Goal: Task Accomplishment & Management: Complete application form

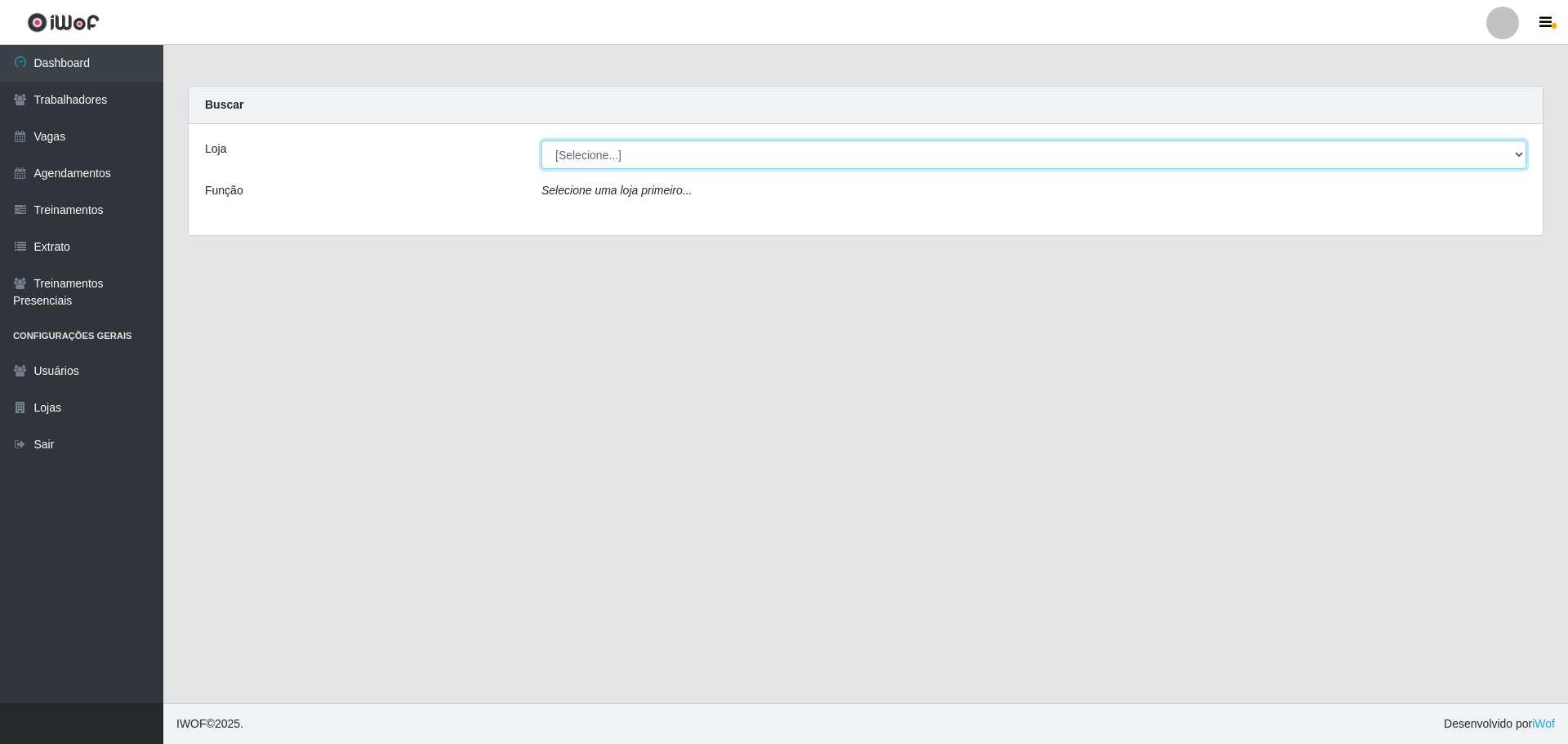
click at [593, 156] on select "[Selecione...] Minimercado Filezão O Filezão - Centenário" at bounding box center [1034, 154] width 985 height 29
select select "203"
click at [542, 140] on select "[Selecione...] Minimercado Filezão O Filezão - Centenário" at bounding box center [1034, 154] width 985 height 29
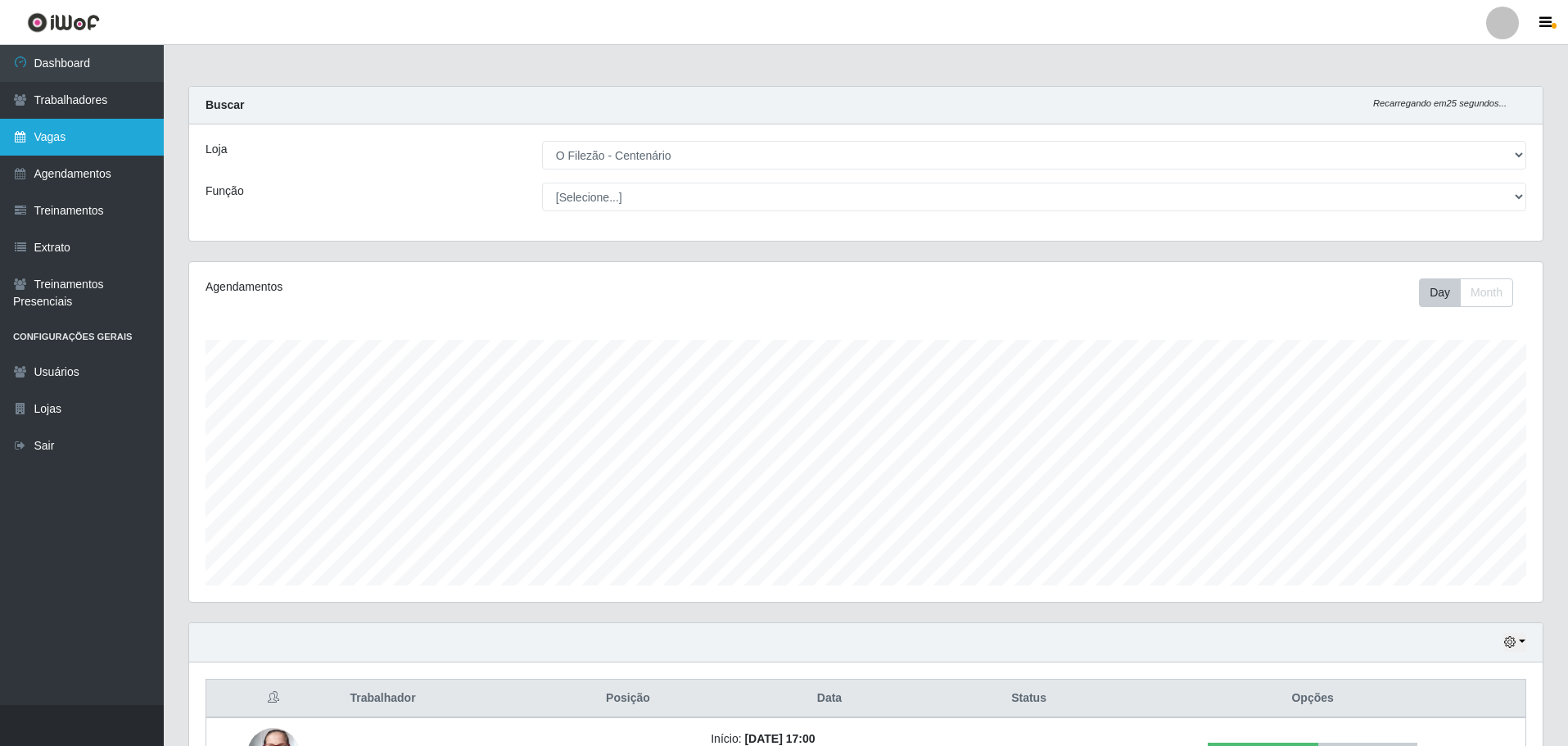
click at [78, 144] on link "Vagas" at bounding box center [82, 138] width 164 height 37
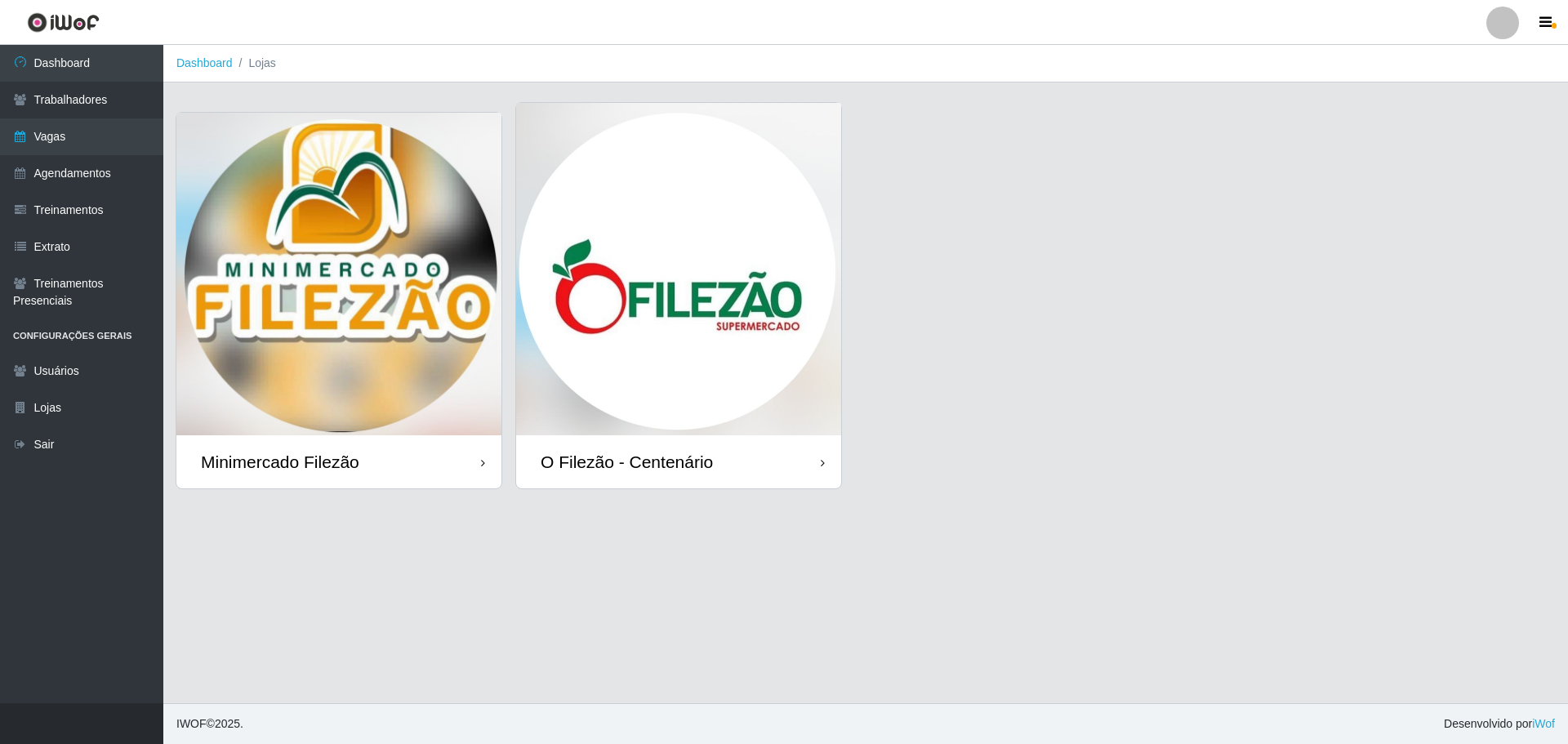
click at [799, 315] on img at bounding box center [679, 269] width 325 height 333
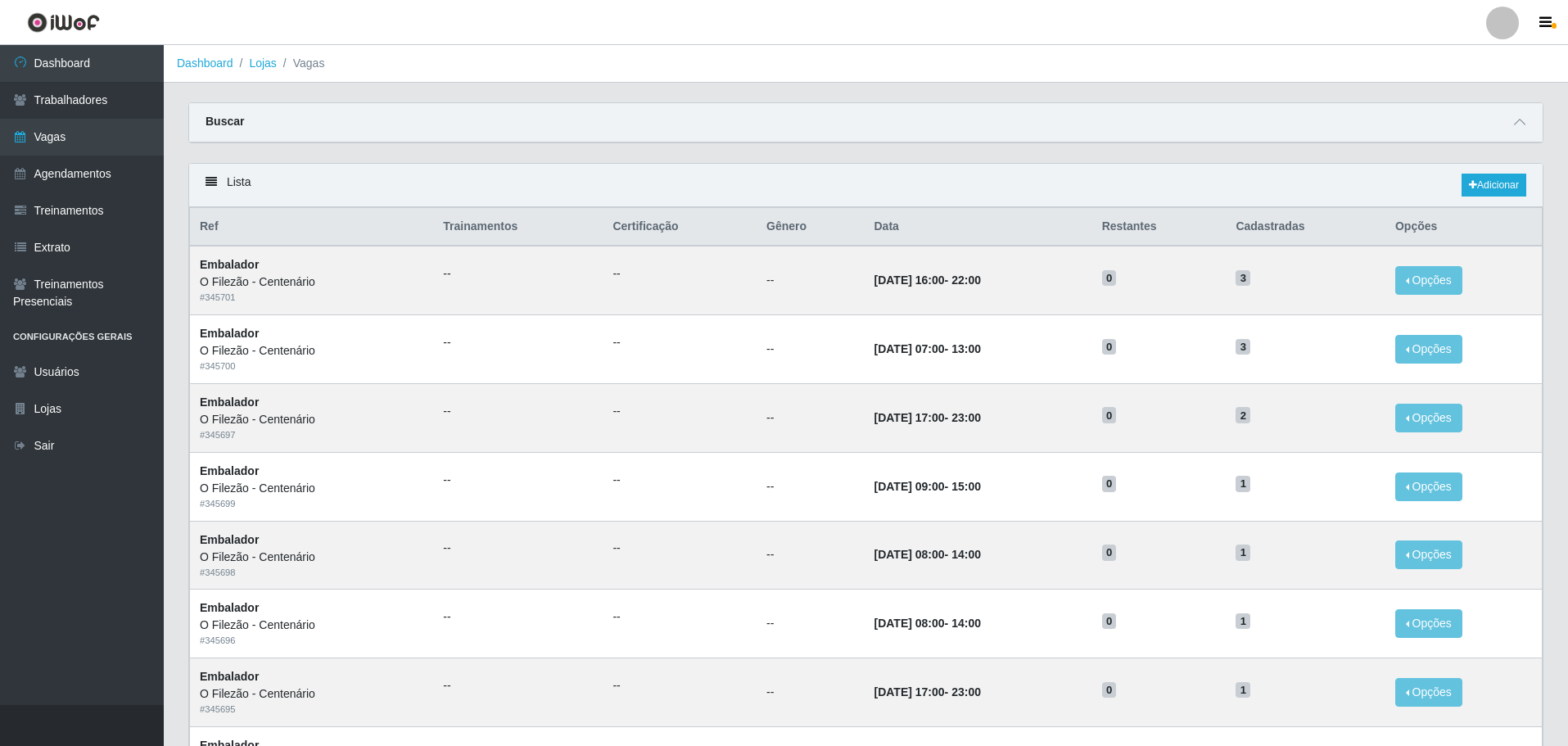
click at [442, 138] on div "Buscar" at bounding box center [866, 123] width 1354 height 39
click at [1495, 172] on div "Lista Adicionar" at bounding box center [866, 185] width 1354 height 44
click at [1496, 182] on link "Adicionar" at bounding box center [1494, 184] width 64 height 23
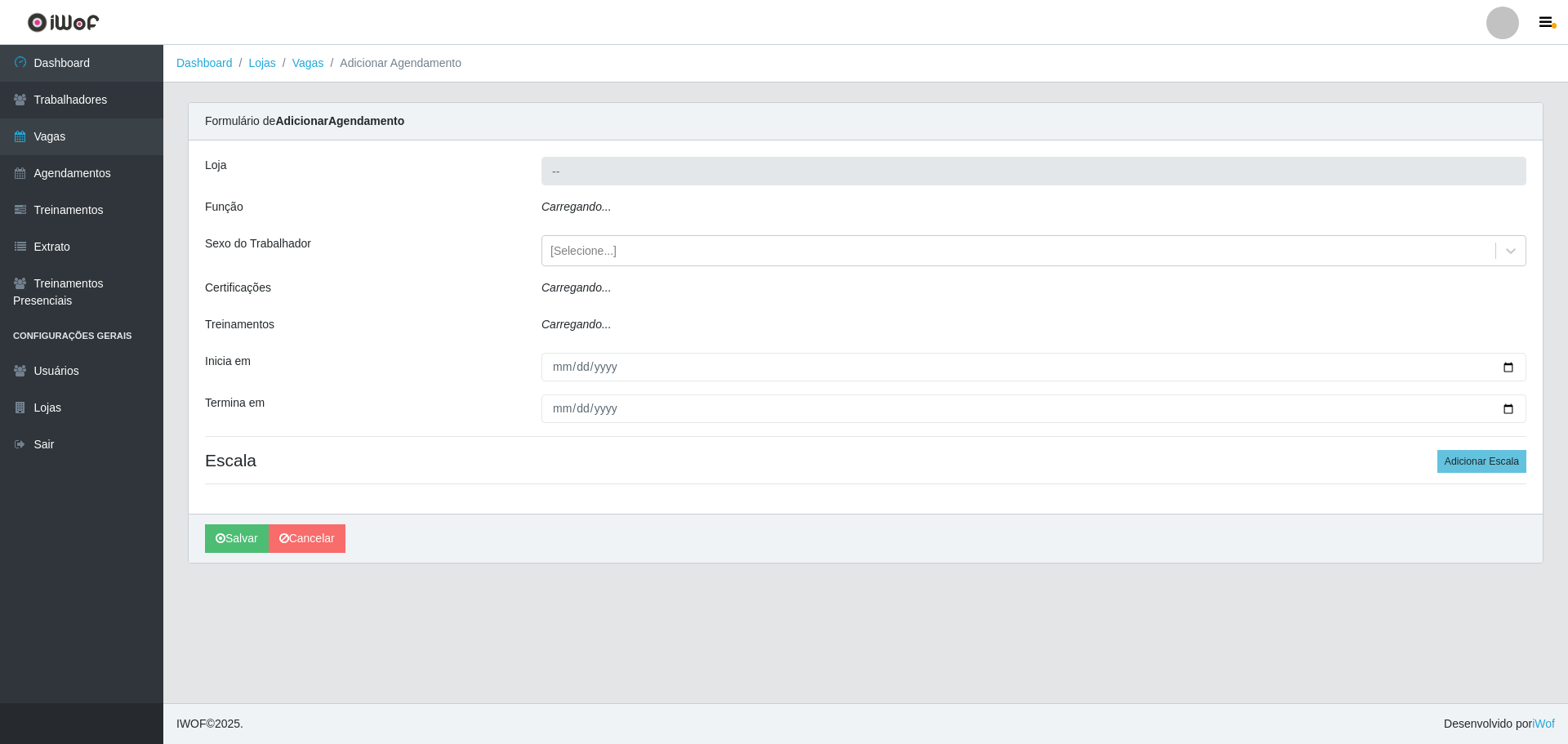
type input "O Filezão - Centenário"
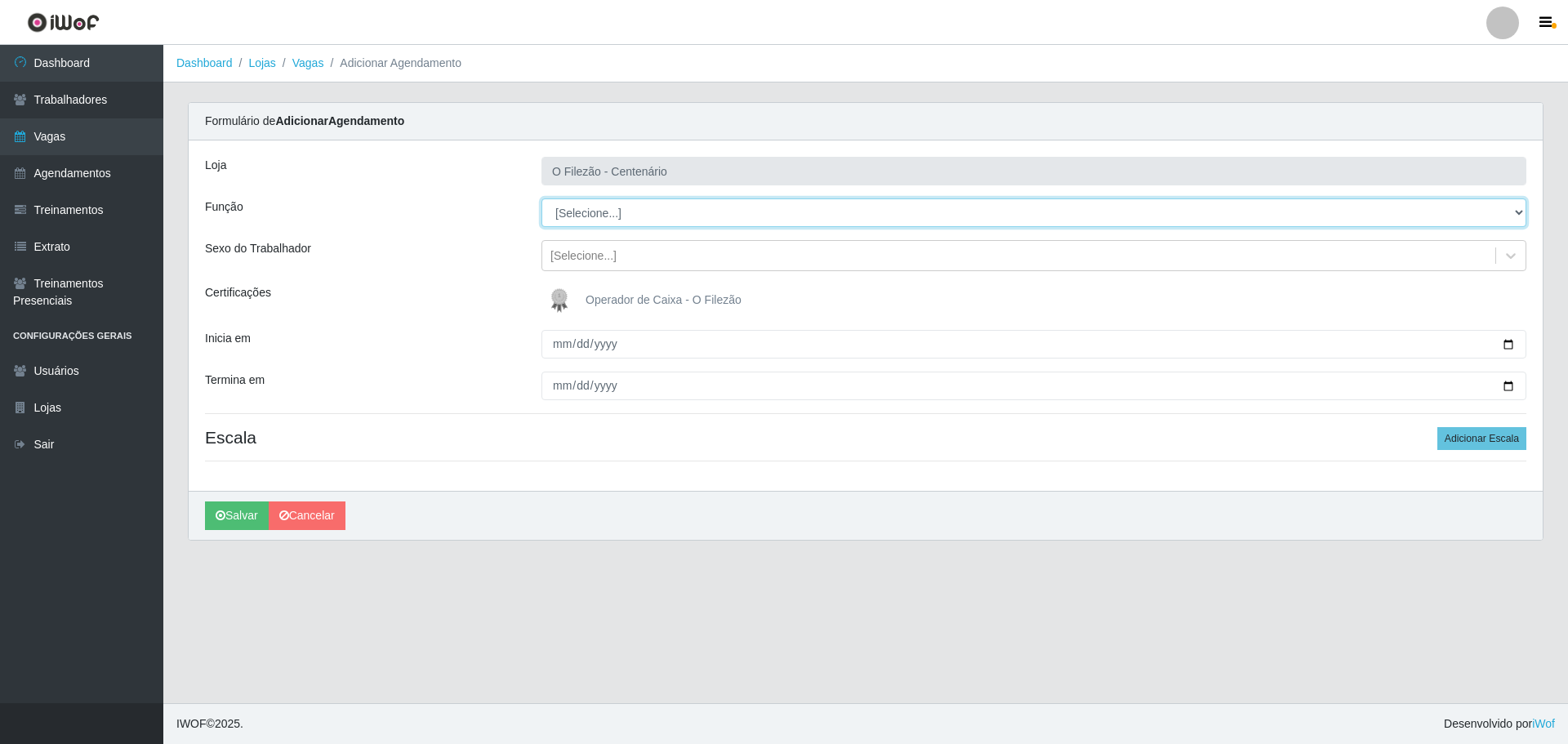
click at [573, 210] on select "[Selecione...] Auxiliar de Estacionamento Auxiliar de Estacionamento + Auxiliar…" at bounding box center [1034, 213] width 985 height 29
select select "43"
click at [542, 199] on select "[Selecione...] Auxiliar de Estacionamento Auxiliar de Estacionamento + Auxiliar…" at bounding box center [1034, 213] width 985 height 29
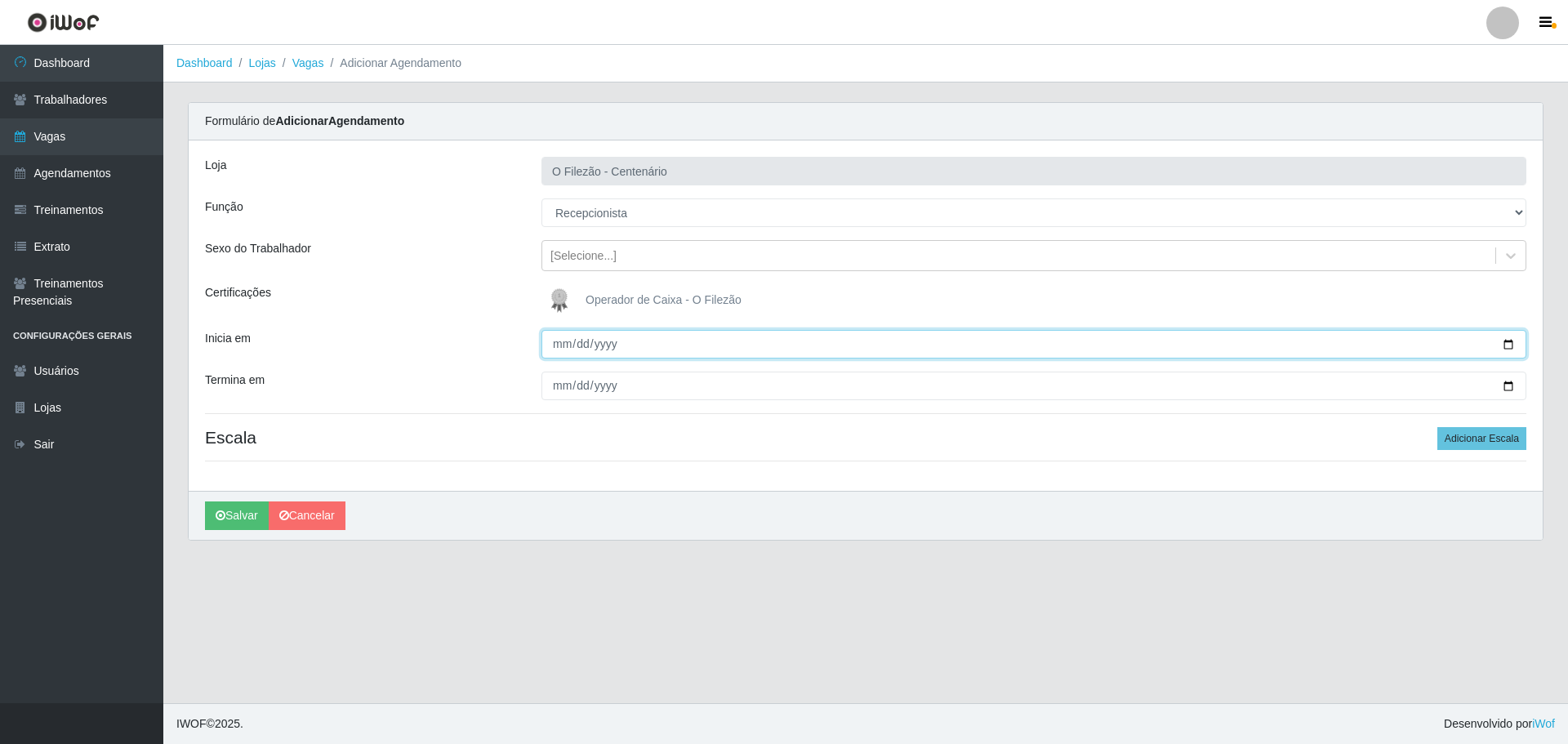
click at [1511, 341] on input "Inicia em" at bounding box center [1034, 344] width 985 height 29
type input "[DATE]"
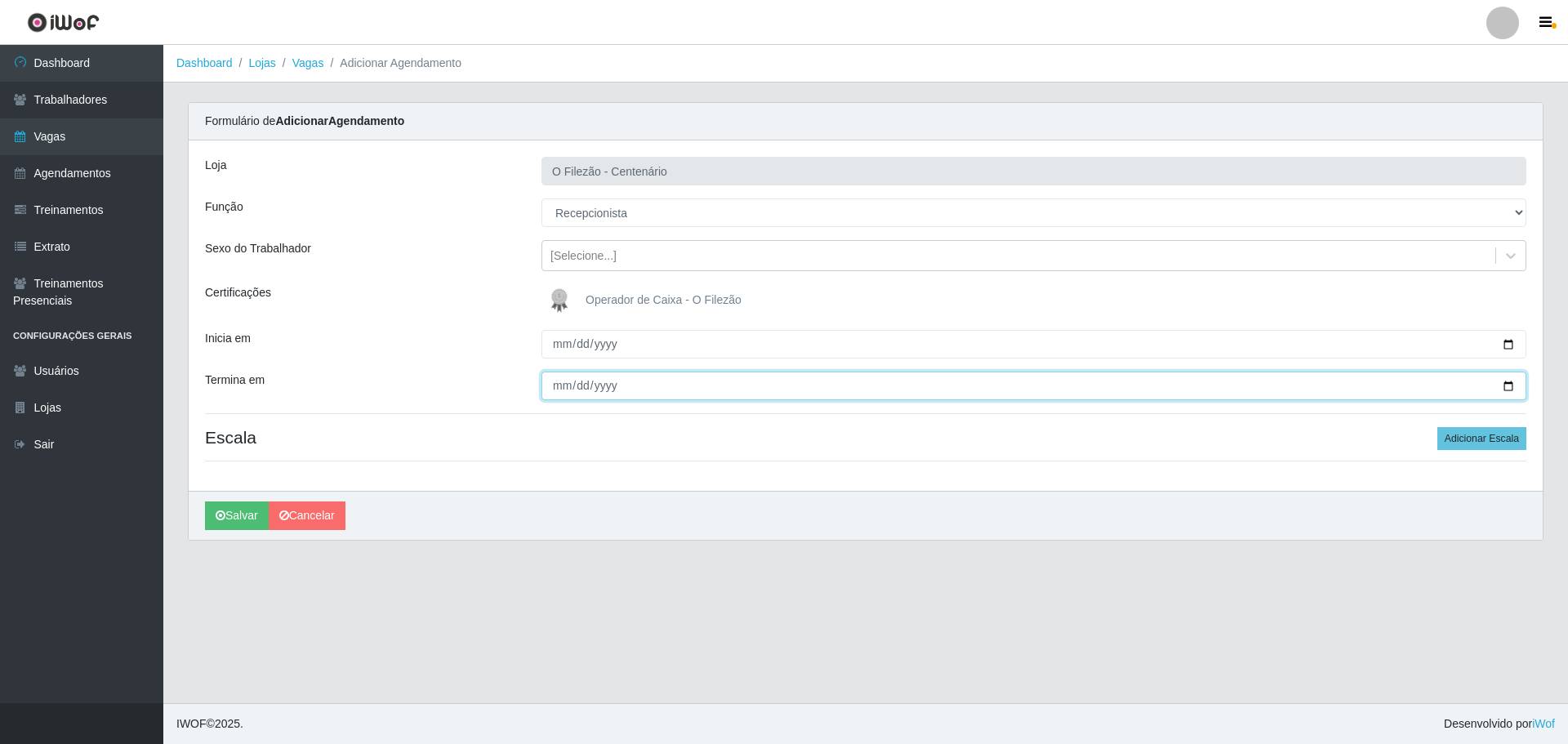
click at [1507, 385] on input "Termina em" at bounding box center [1034, 385] width 985 height 29
type input "[DATE]"
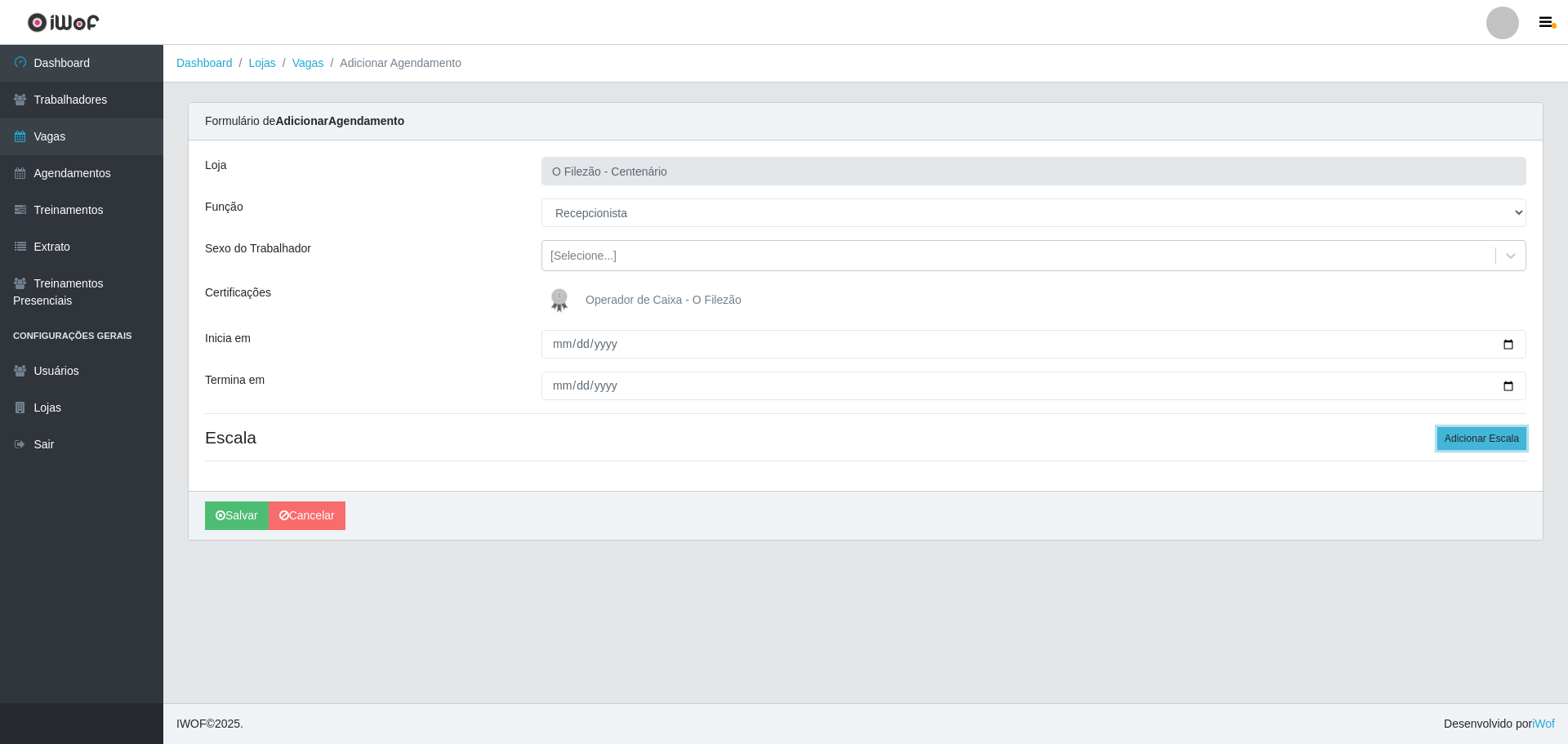
click at [1499, 427] on button "Adicionar Escala" at bounding box center [1483, 438] width 89 height 23
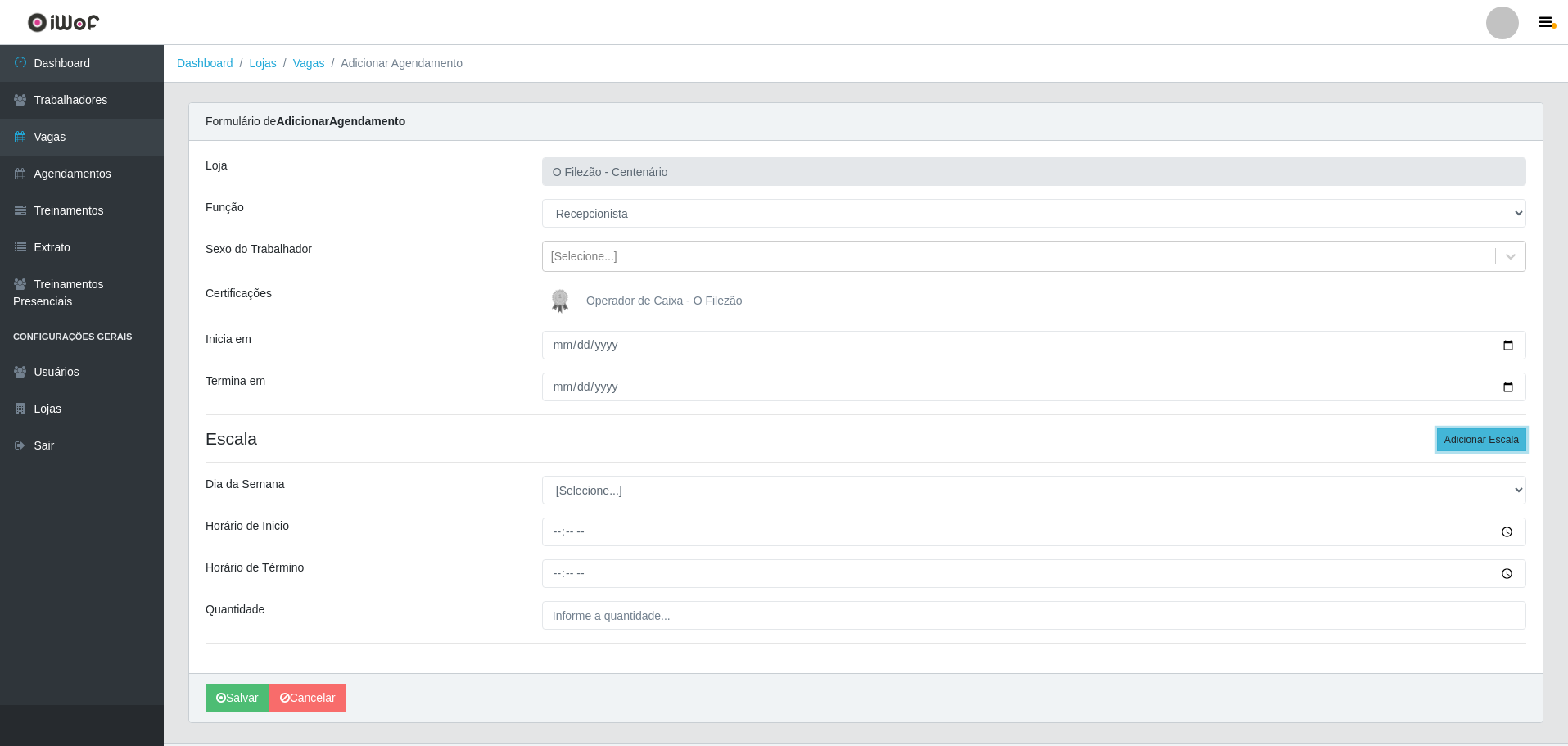
click at [1503, 432] on button "Adicionar Escala" at bounding box center [1481, 440] width 89 height 23
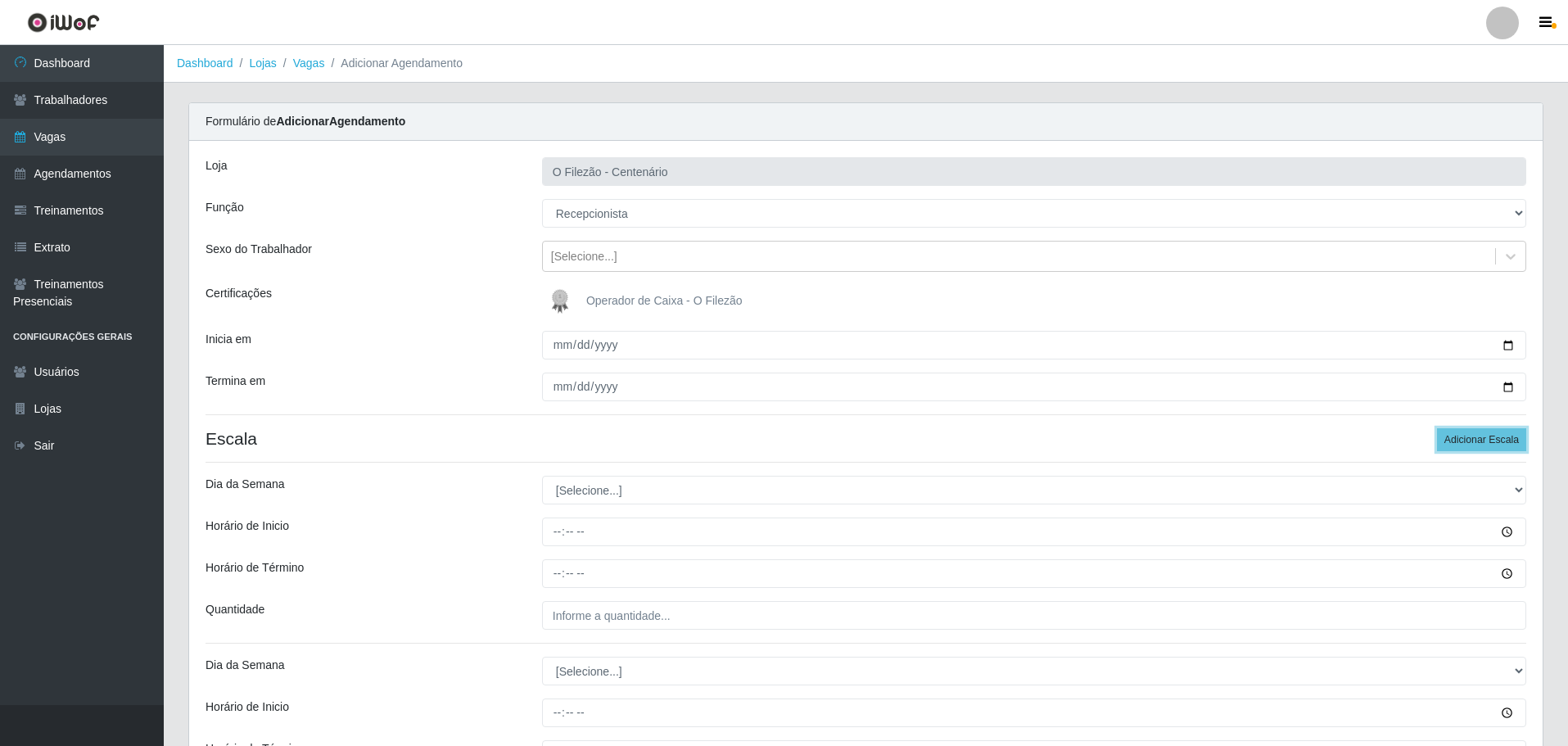
scroll to position [164, 0]
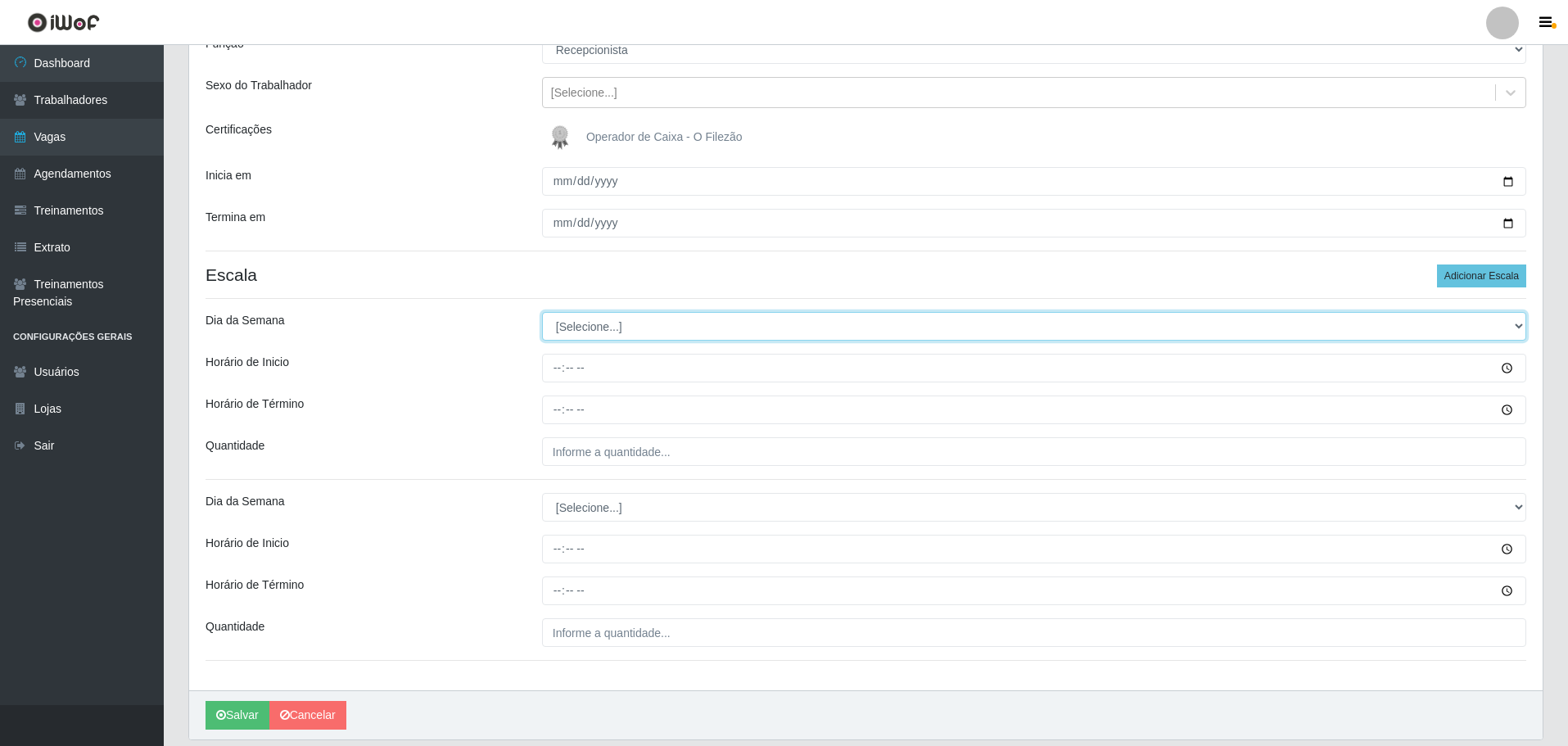
drag, startPoint x: 614, startPoint y: 329, endPoint x: 610, endPoint y: 337, distance: 8.9
click at [614, 329] on select "[Selecione...] Segunda Terça Quarta Quinta Sexta Sábado Domingo" at bounding box center [1034, 326] width 984 height 29
select select "0"
click at [542, 312] on select "[Selecione...] Segunda Terça Quarta Quinta Sexta Sábado Domingo" at bounding box center [1034, 326] width 984 height 29
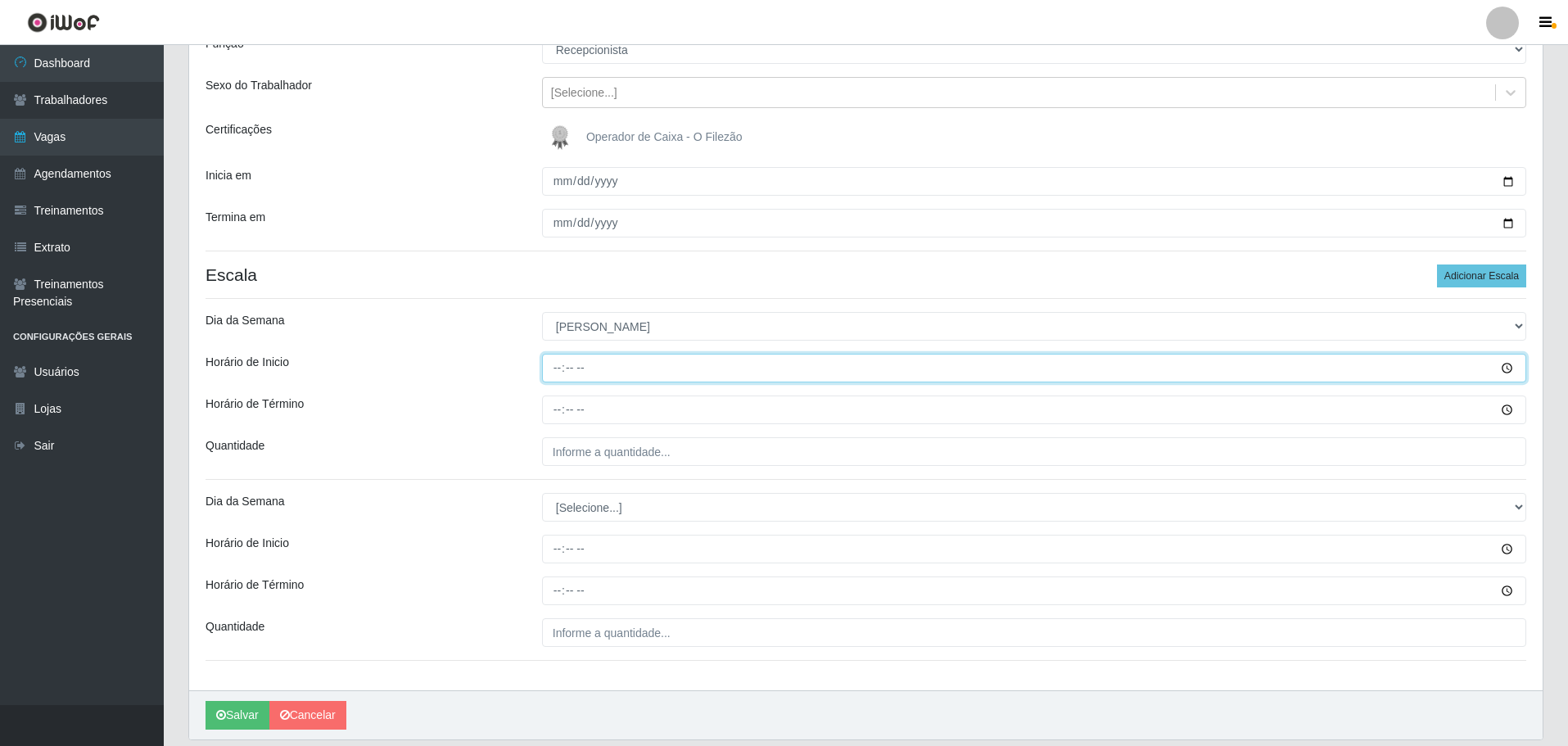
click at [556, 372] on input "Horário de Inicio" at bounding box center [1034, 368] width 984 height 29
type input "07:00"
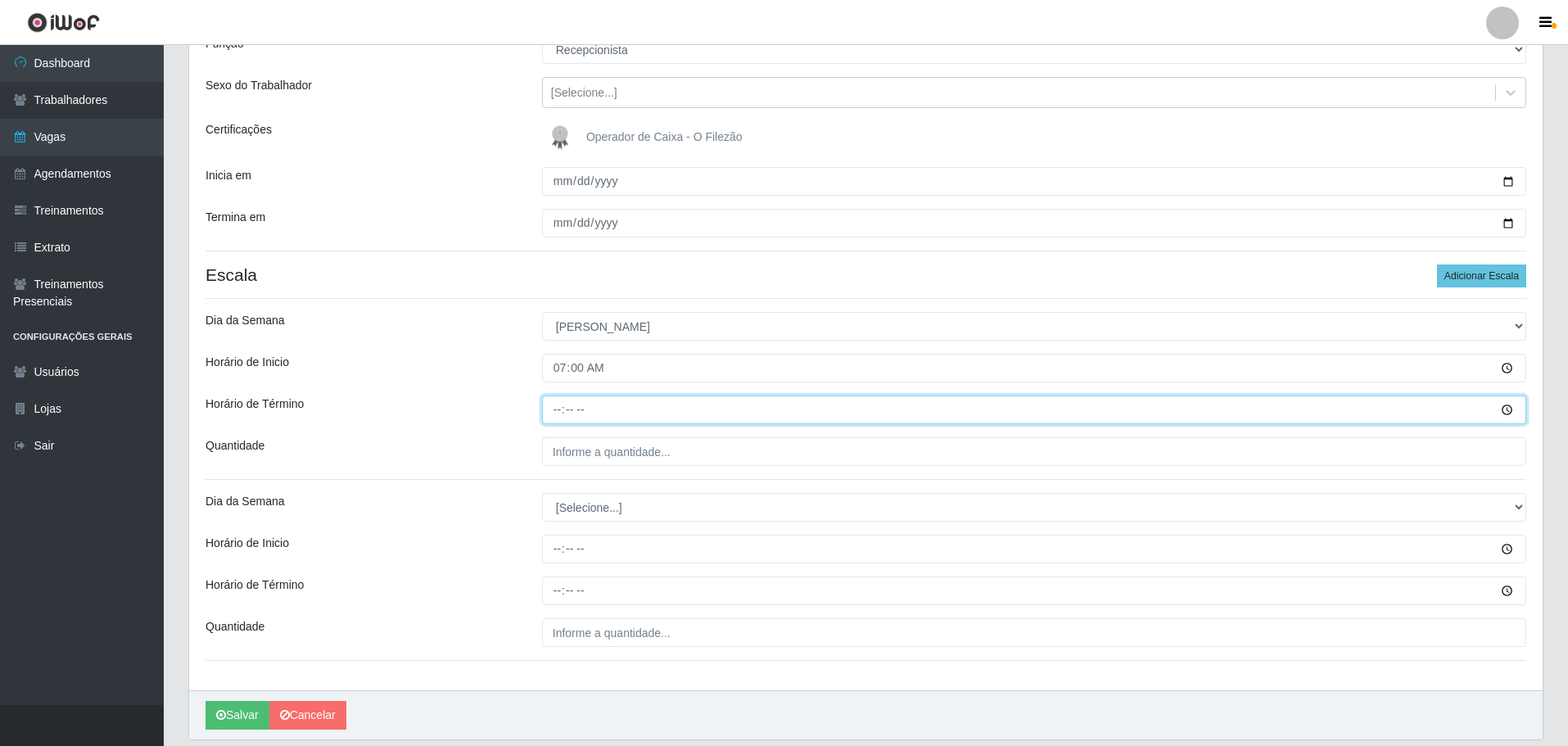
click at [553, 408] on input "Horário de Término" at bounding box center [1034, 410] width 984 height 29
click at [553, 405] on input "Horário de Término" at bounding box center [1034, 410] width 984 height 29
type input "13:00"
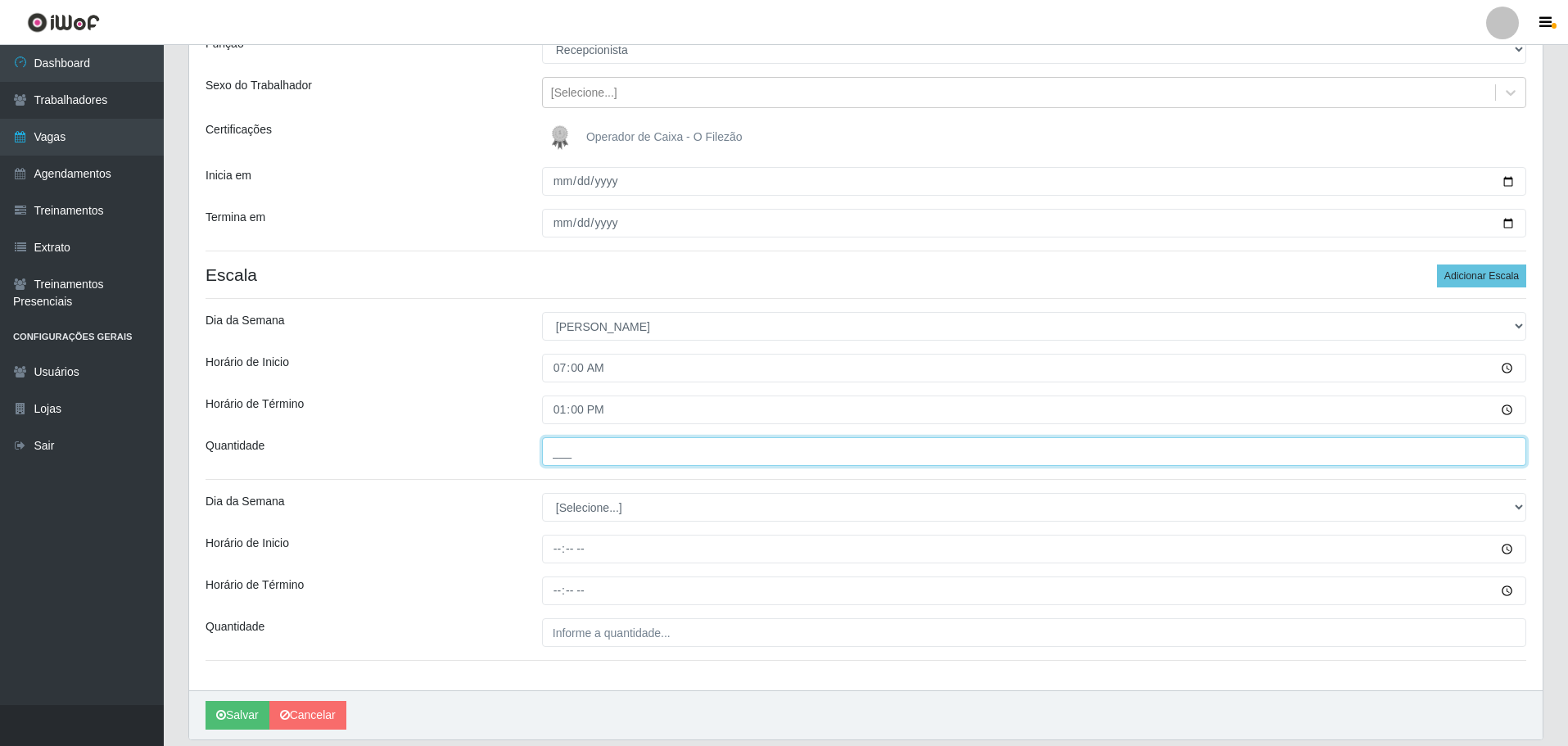
click at [571, 452] on input "___" at bounding box center [1034, 452] width 984 height 29
type input "01_"
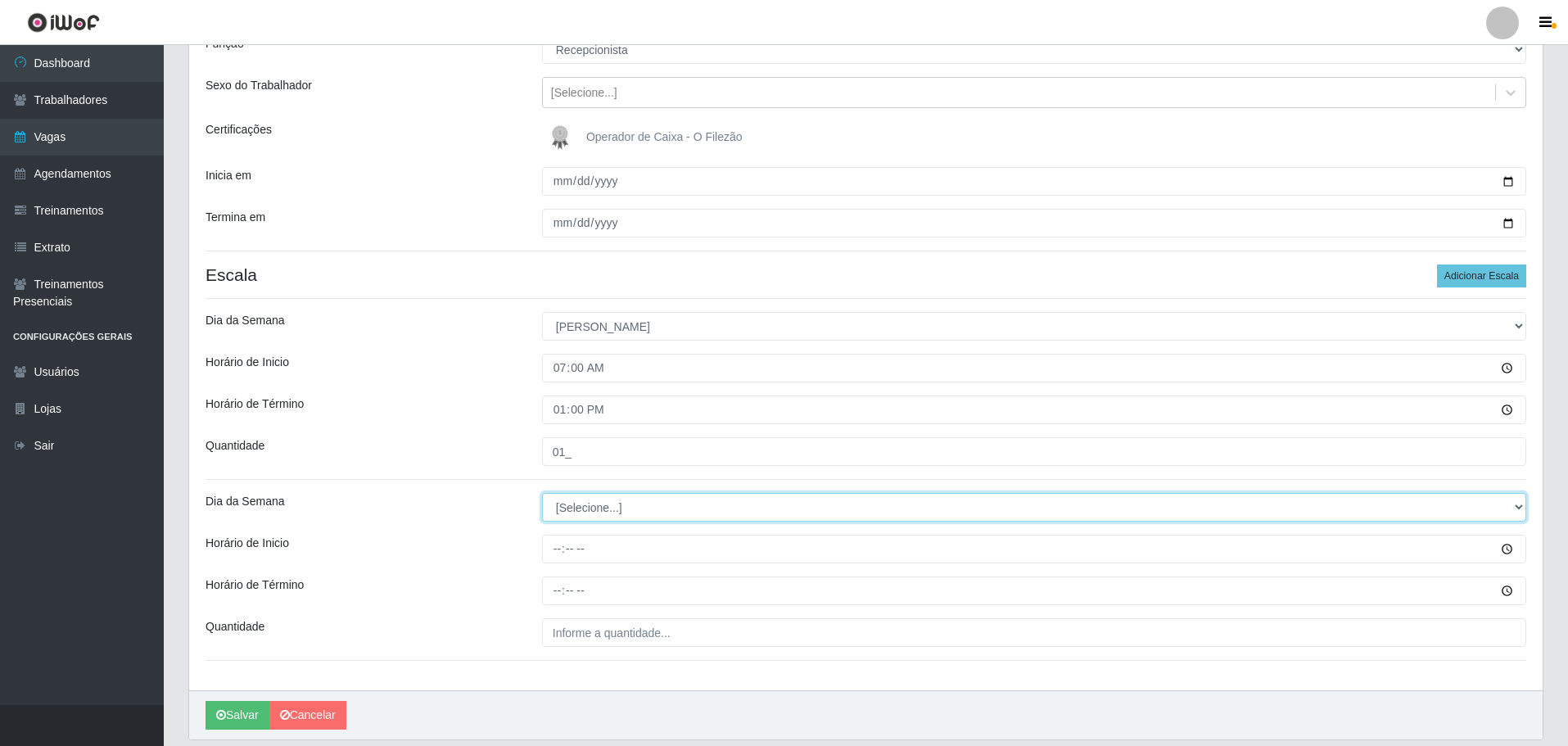
click at [572, 501] on select "[Selecione...] Segunda Terça Quarta Quinta Sexta Sábado Domingo" at bounding box center [1034, 507] width 984 height 29
select select "0"
click at [542, 493] on select "[Selecione...] Segunda Terça Quarta Quinta Sexta Sábado Domingo" at bounding box center [1034, 507] width 984 height 29
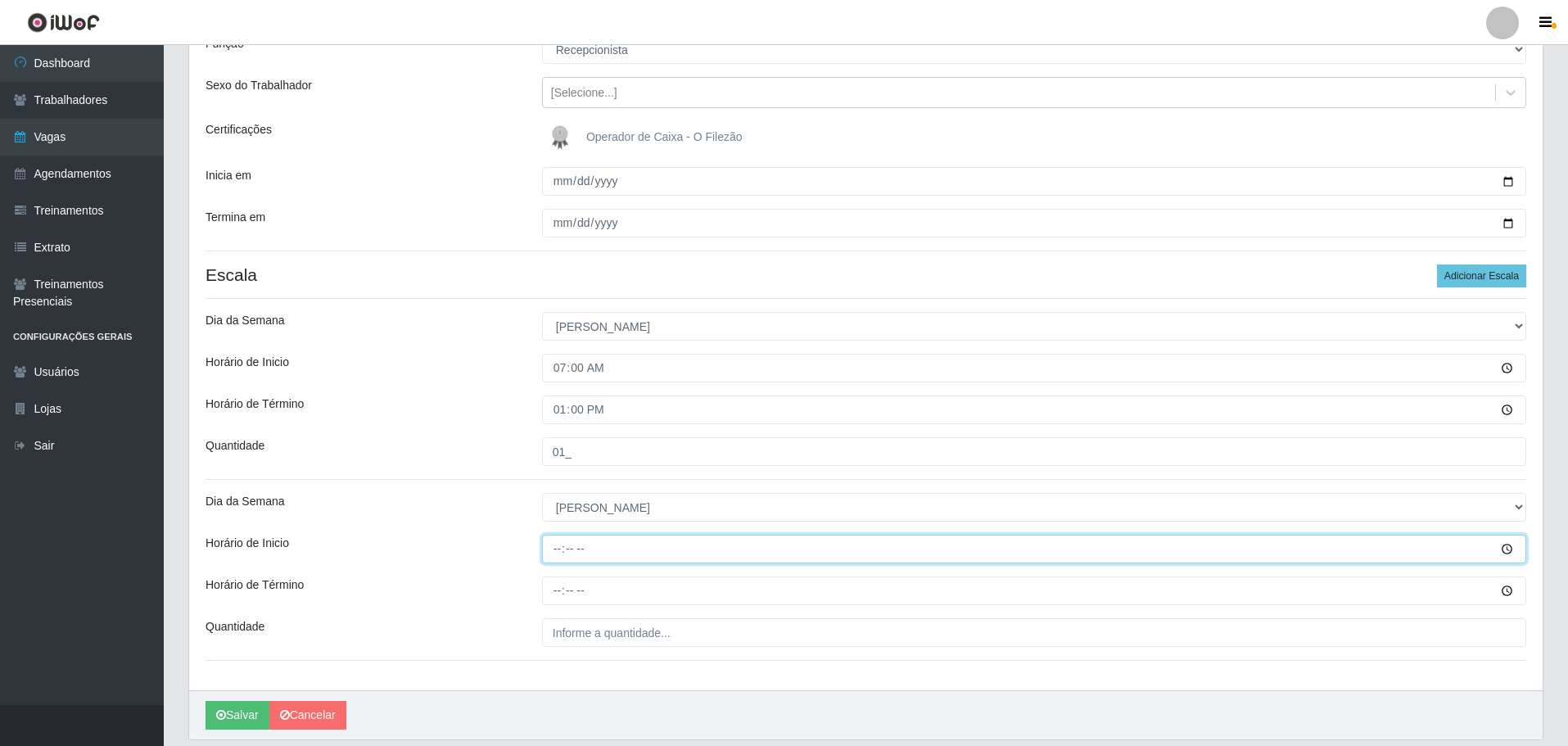
click at [559, 553] on input "Horário de Inicio" at bounding box center [1034, 549] width 984 height 29
type input "16:00"
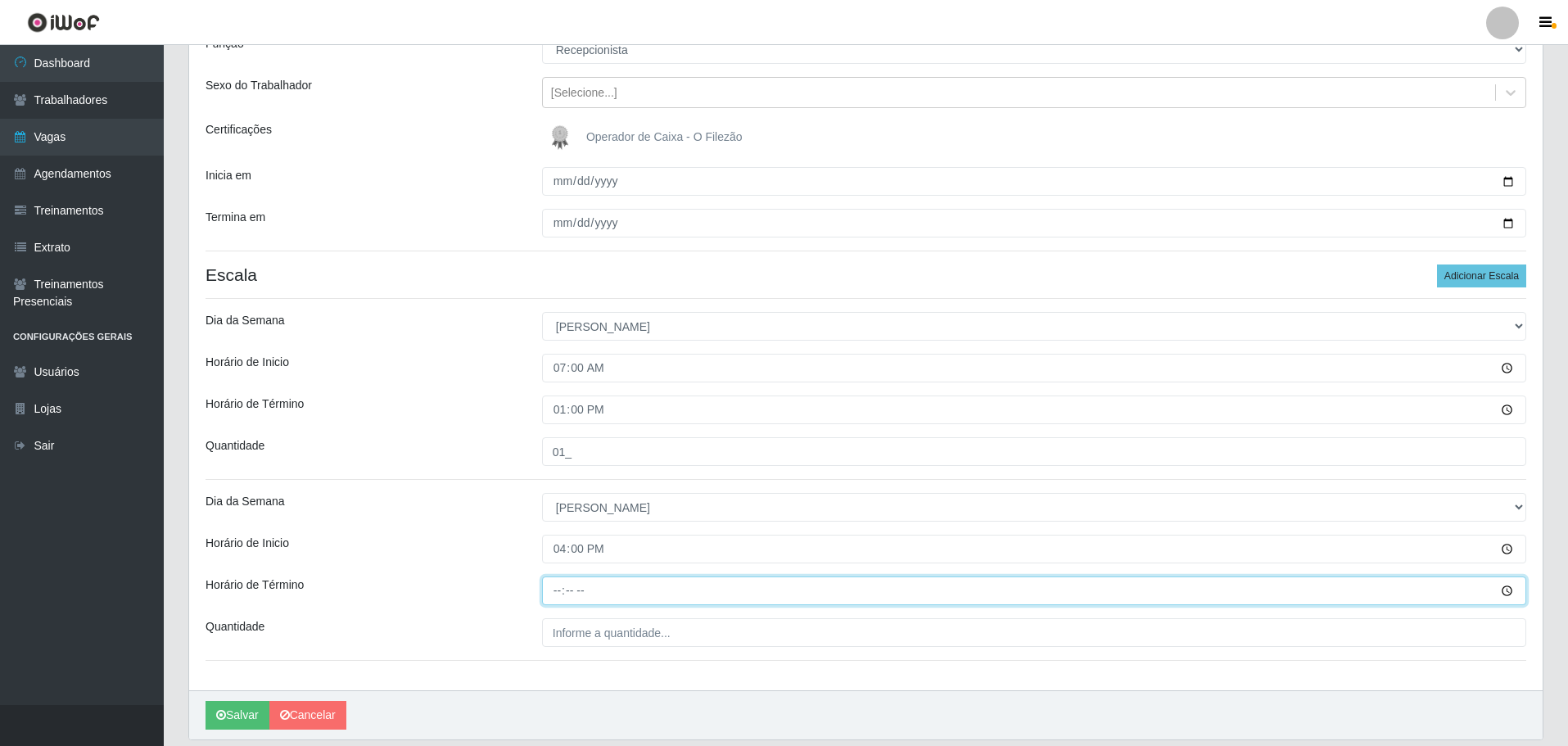
click at [556, 591] on input "Horário de Término" at bounding box center [1034, 590] width 984 height 29
type input "22:00"
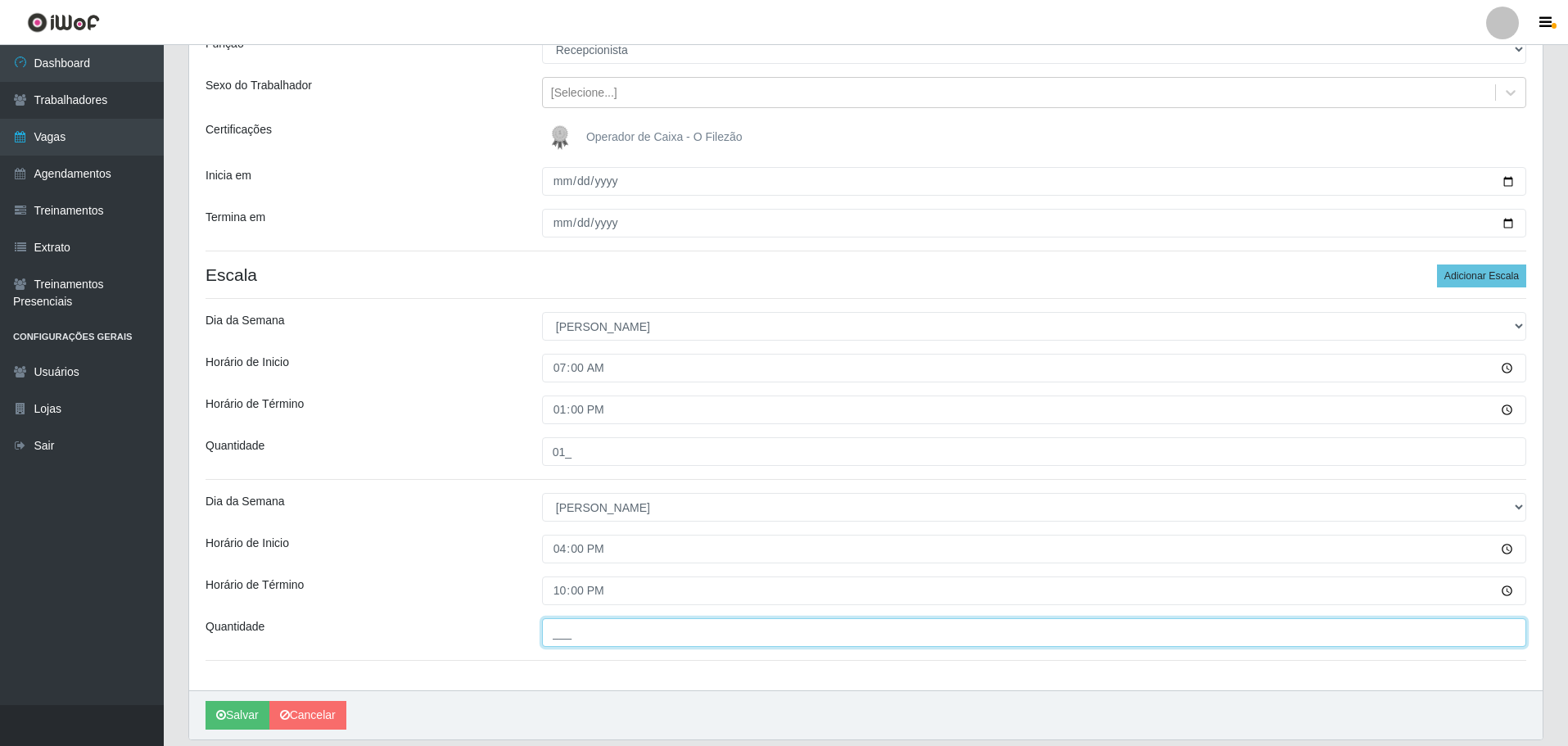
click at [563, 631] on input "___" at bounding box center [1034, 632] width 984 height 29
type input "01_"
click at [491, 549] on div "Horário de Inicio" at bounding box center [361, 549] width 336 height 29
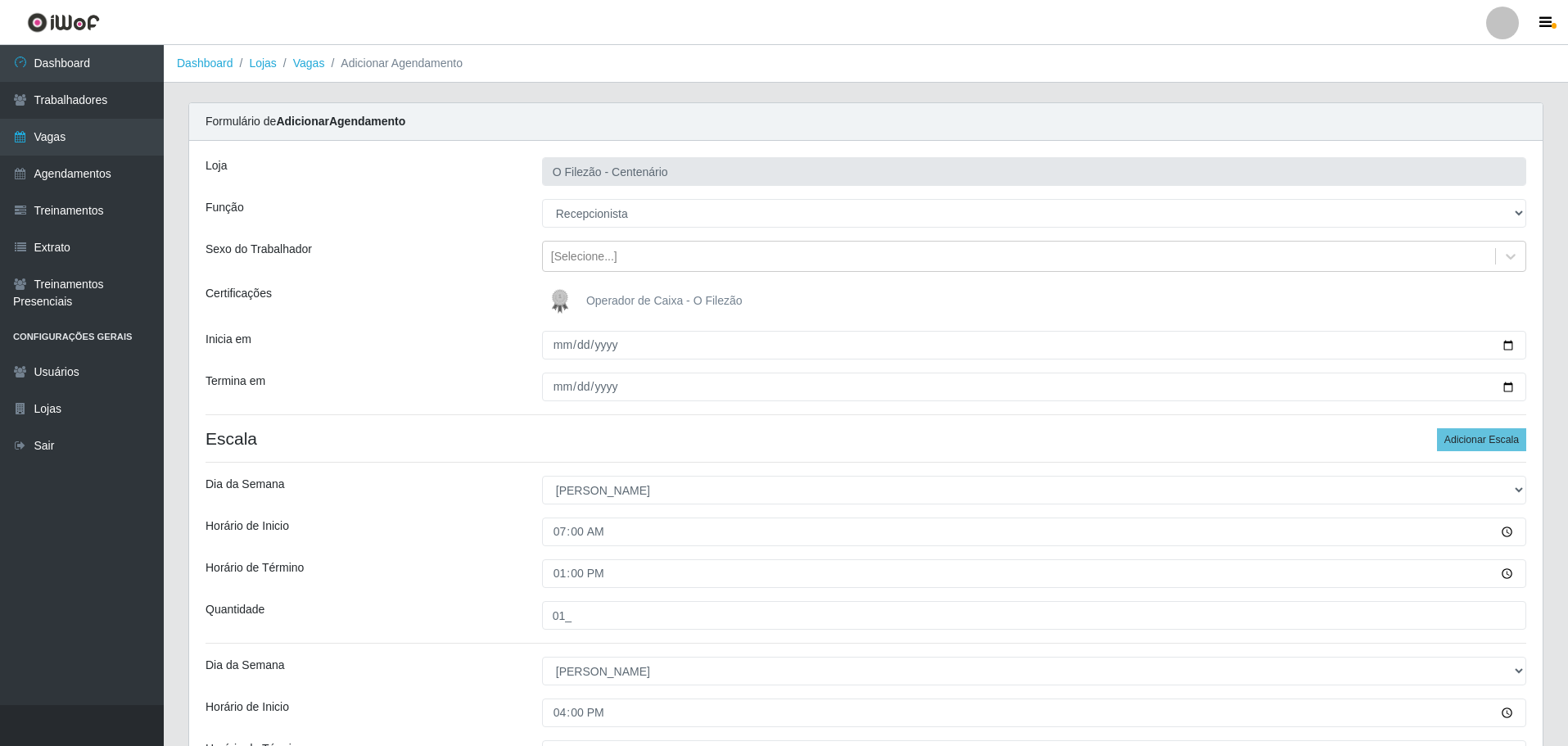
scroll to position [219, 0]
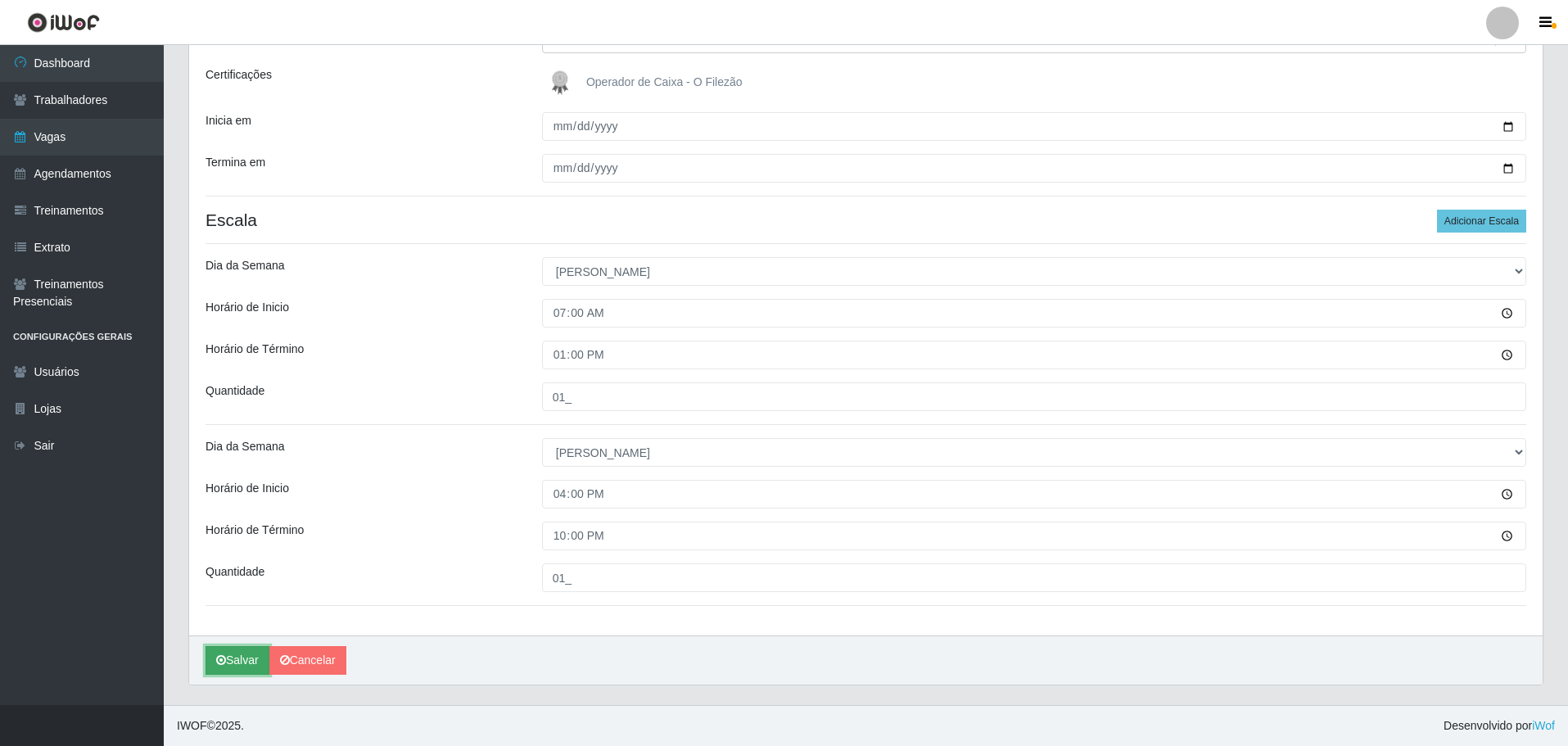
click at [223, 661] on icon "submit" at bounding box center [221, 660] width 10 height 11
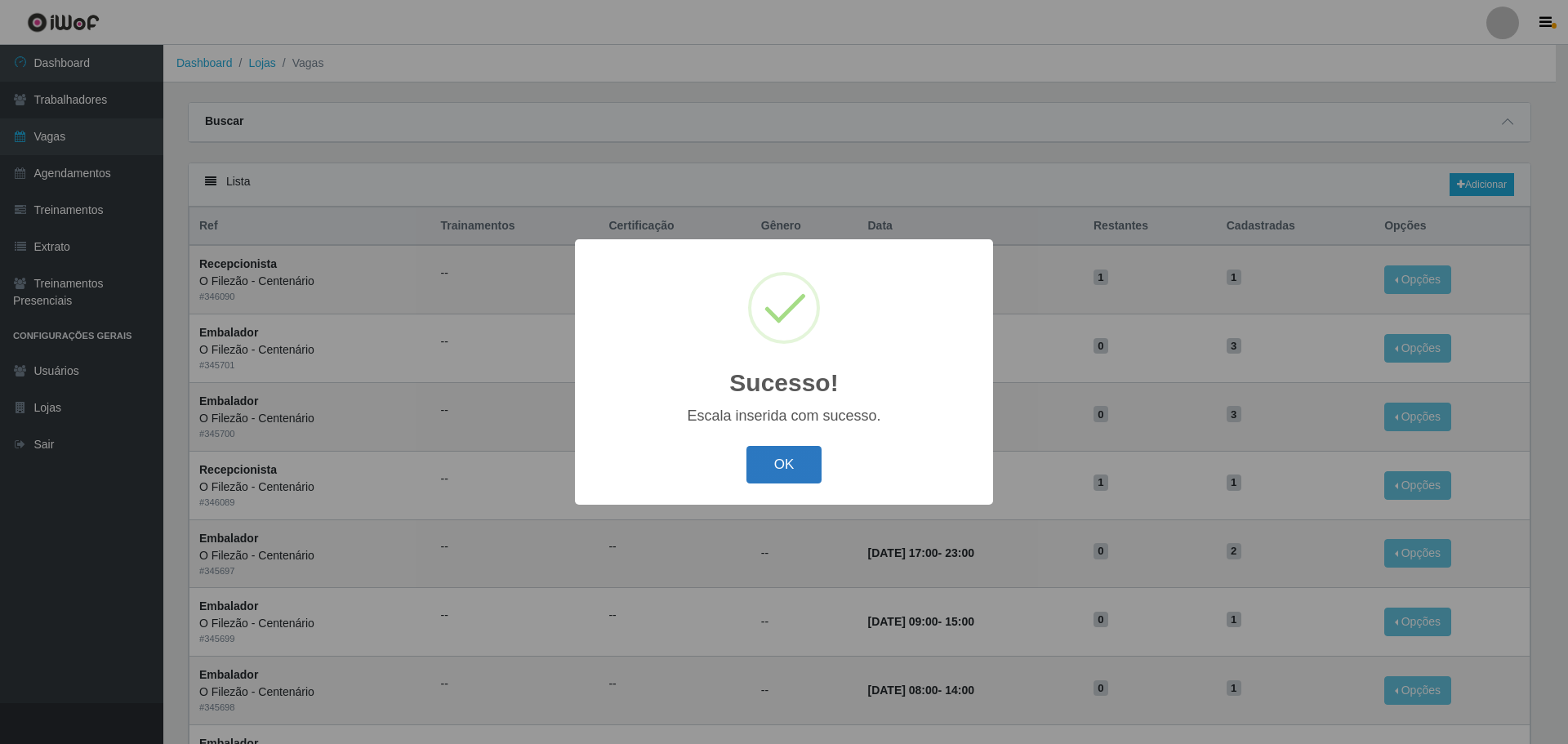
click at [817, 463] on button "OK" at bounding box center [785, 464] width 76 height 38
